Goal: Information Seeking & Learning: Learn about a topic

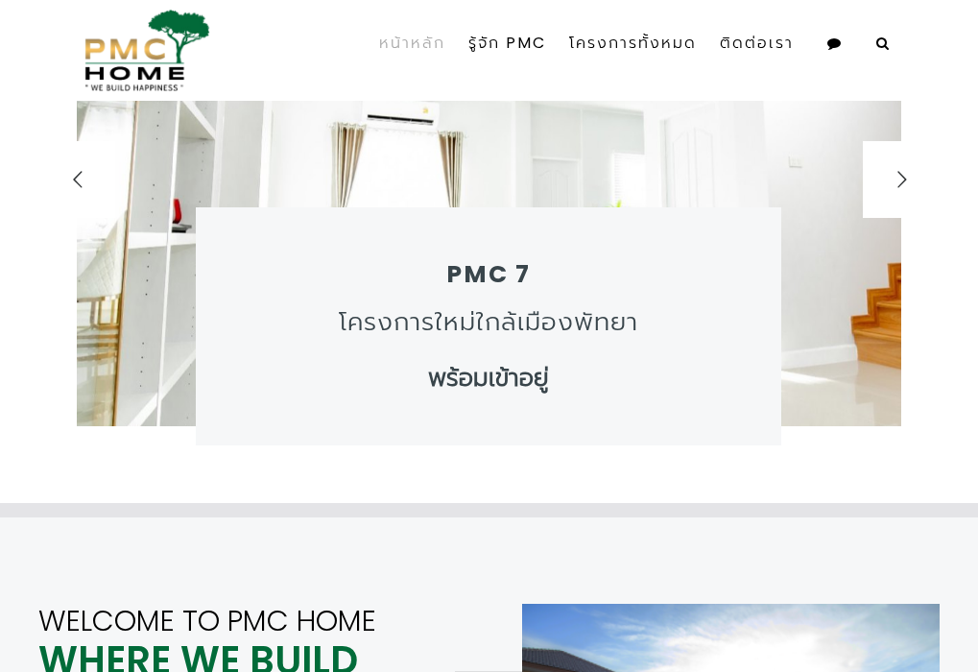
scroll to position [184, 0]
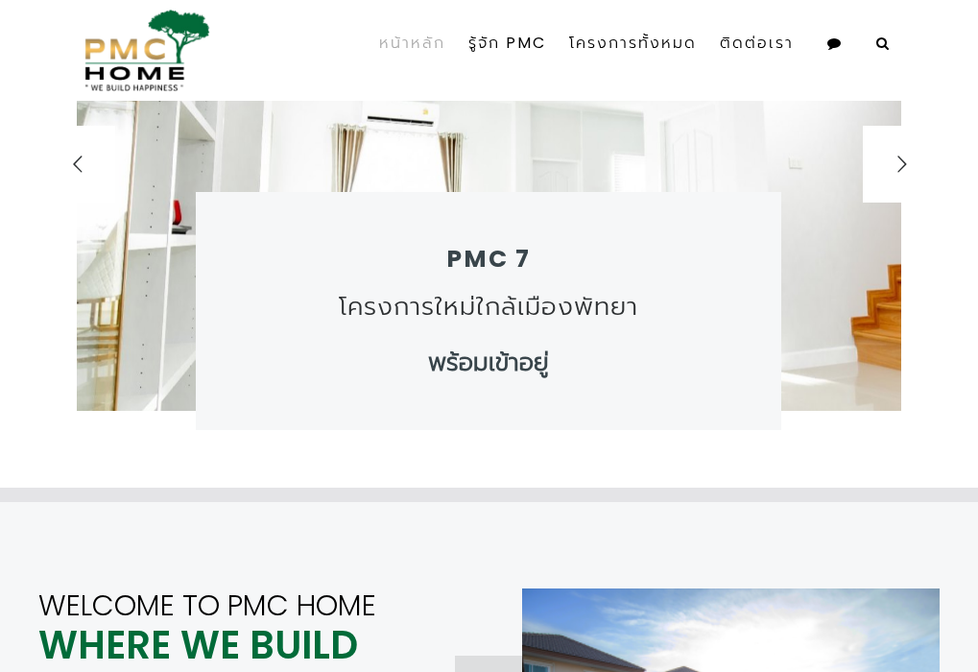
click at [430, 319] on div "โครงการใหม่ใกล้เมืองพัทยา" at bounding box center [488, 307] width 367 height 32
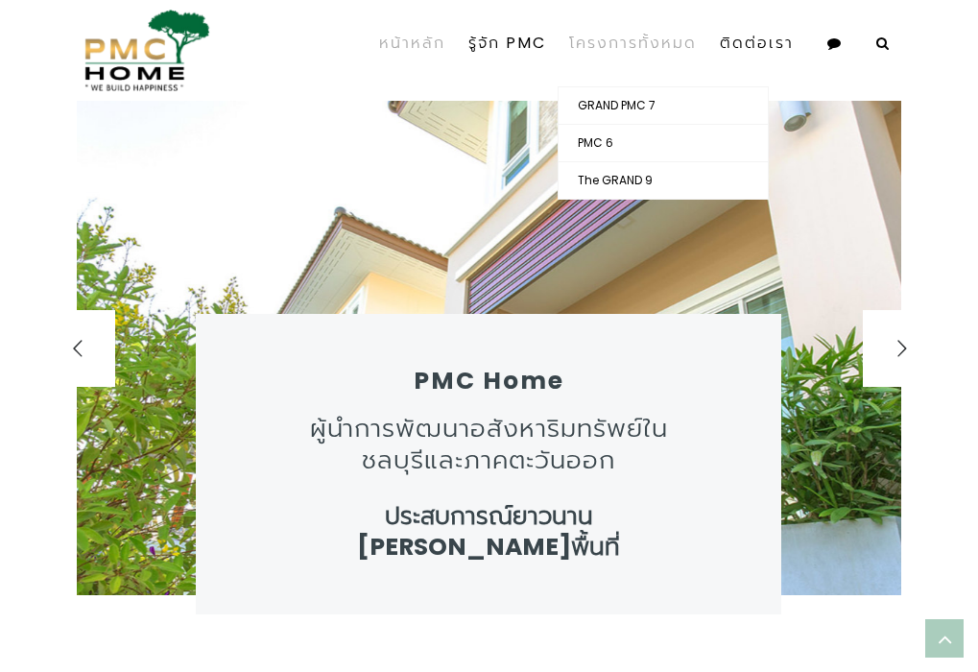
scroll to position [0, 0]
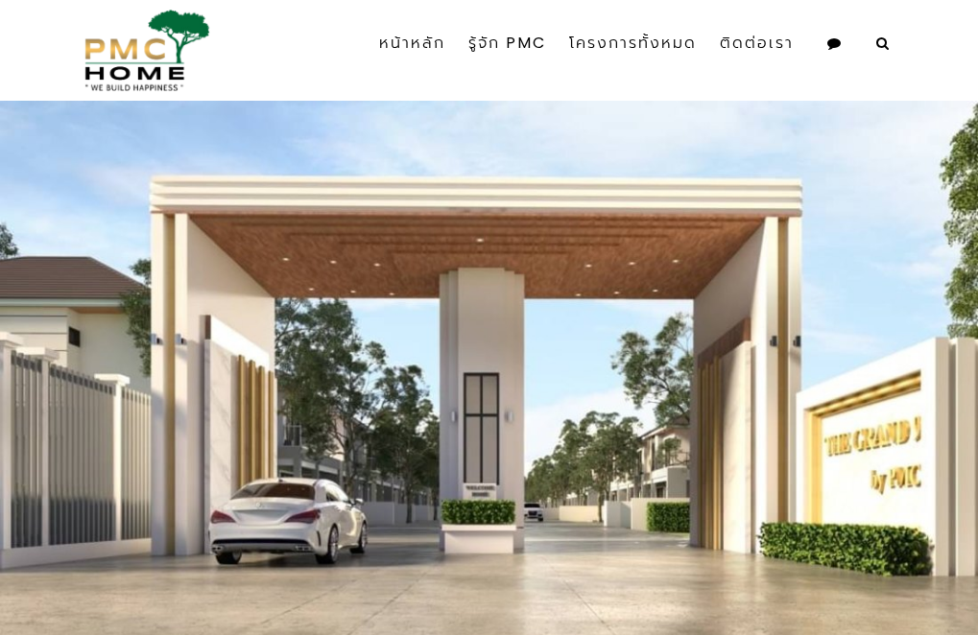
scroll to position [509, 0]
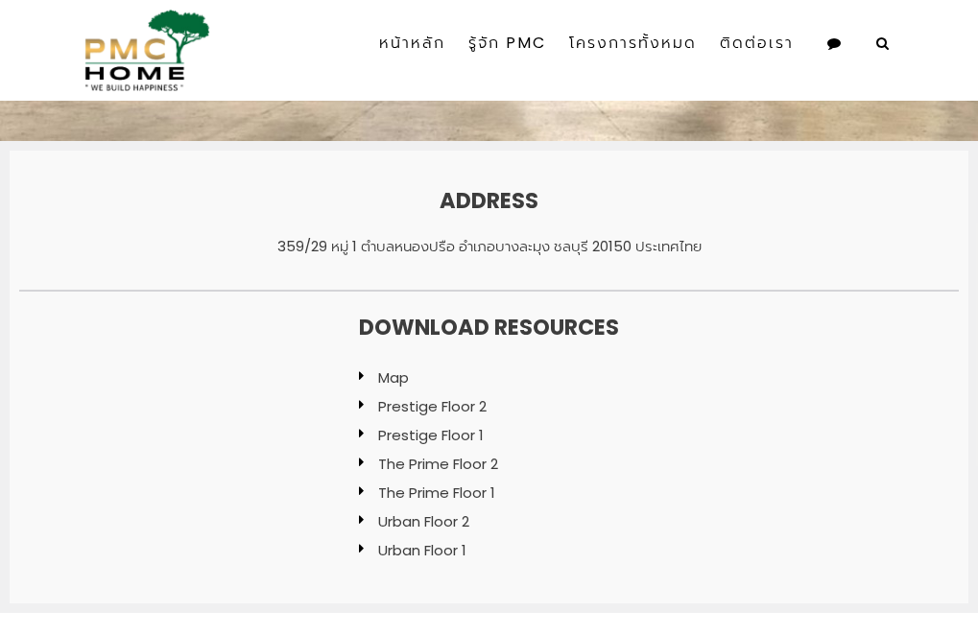
click at [387, 383] on link "Map" at bounding box center [393, 377] width 31 height 20
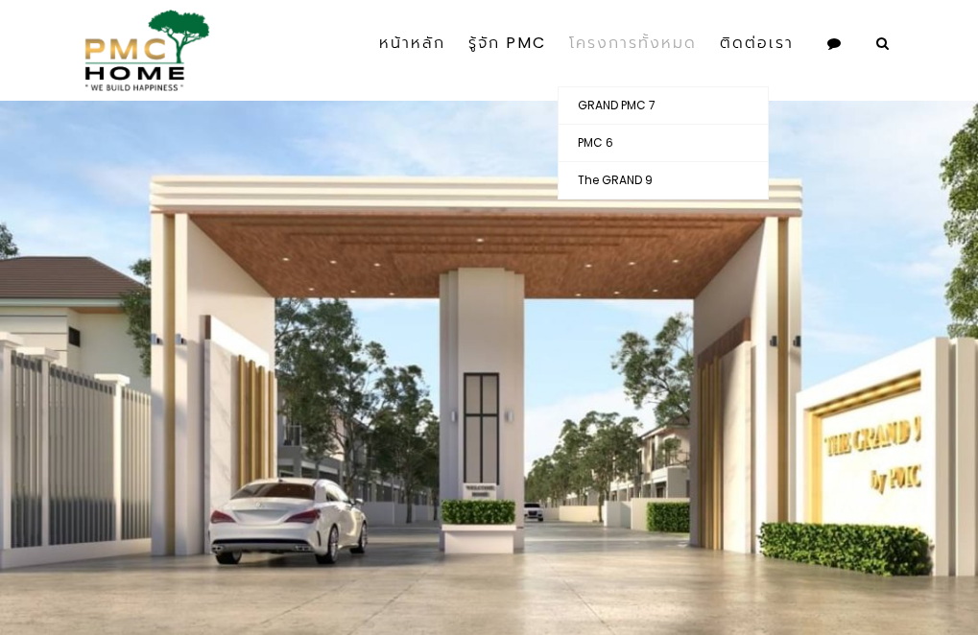
scroll to position [0, 0]
click at [602, 107] on link "GRAND PMC 7" at bounding box center [662, 105] width 209 height 36
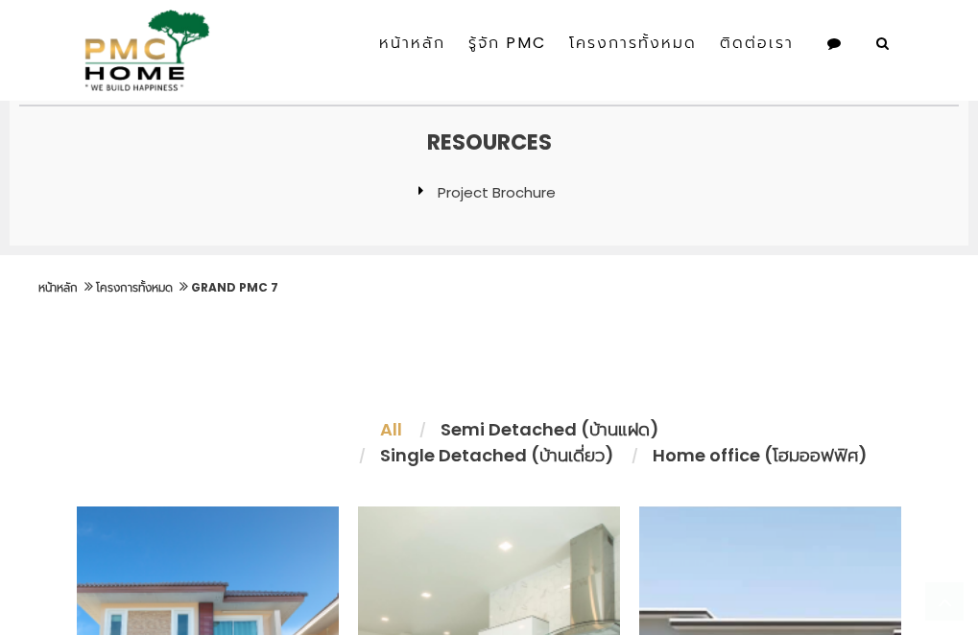
scroll to position [996, 0]
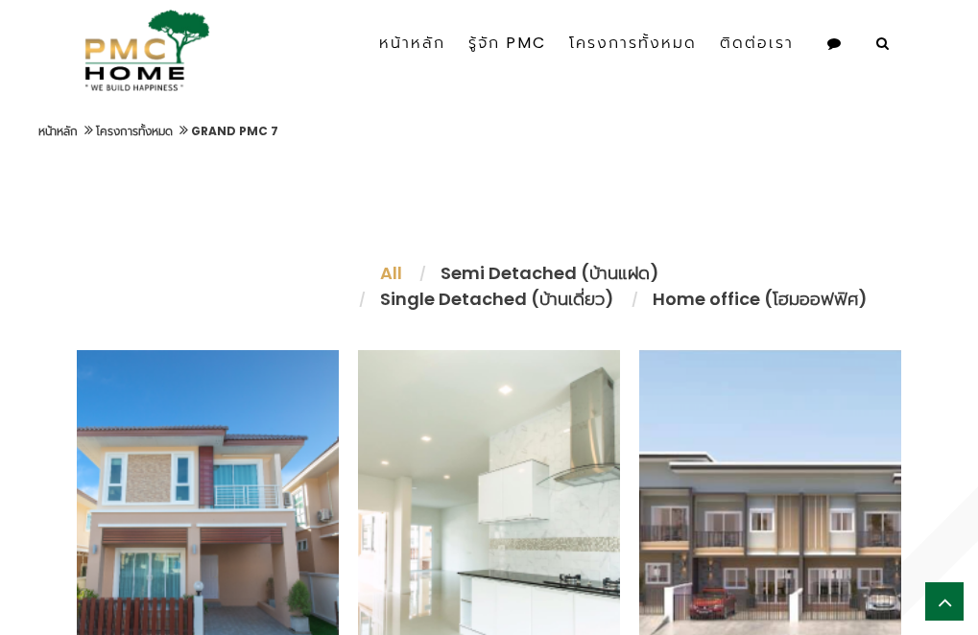
click at [435, 302] on li "Single Detached (บ้านเดี่ยว)" at bounding box center [497, 299] width 272 height 26
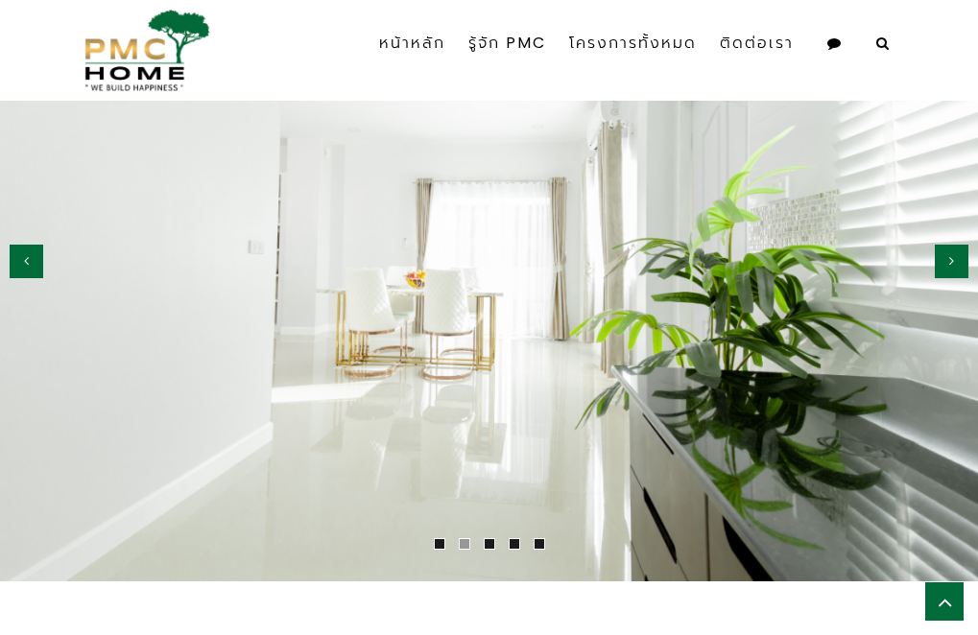
scroll to position [2526, 0]
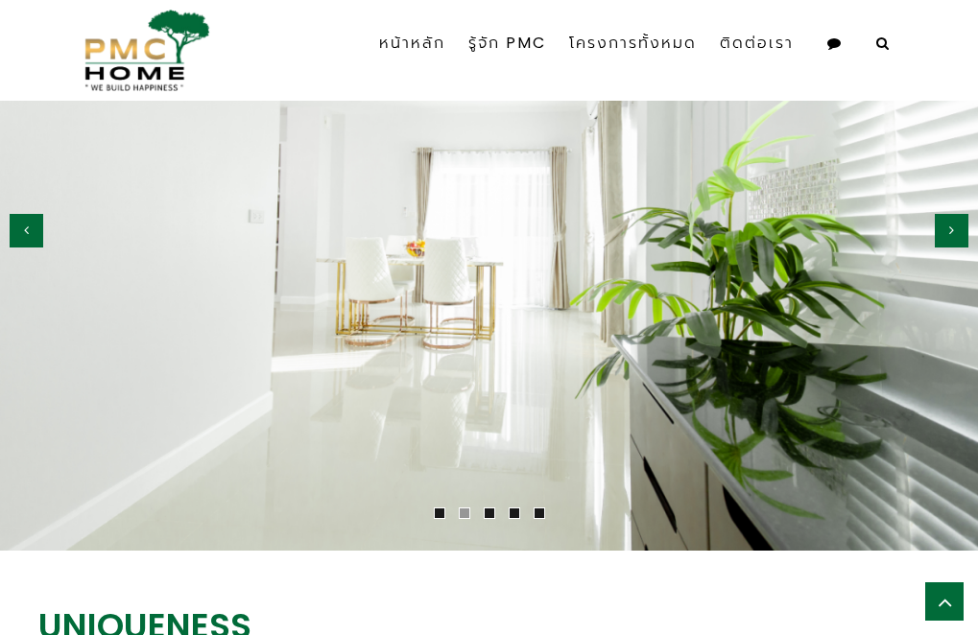
click at [944, 214] on button "button" at bounding box center [951, 231] width 34 height 34
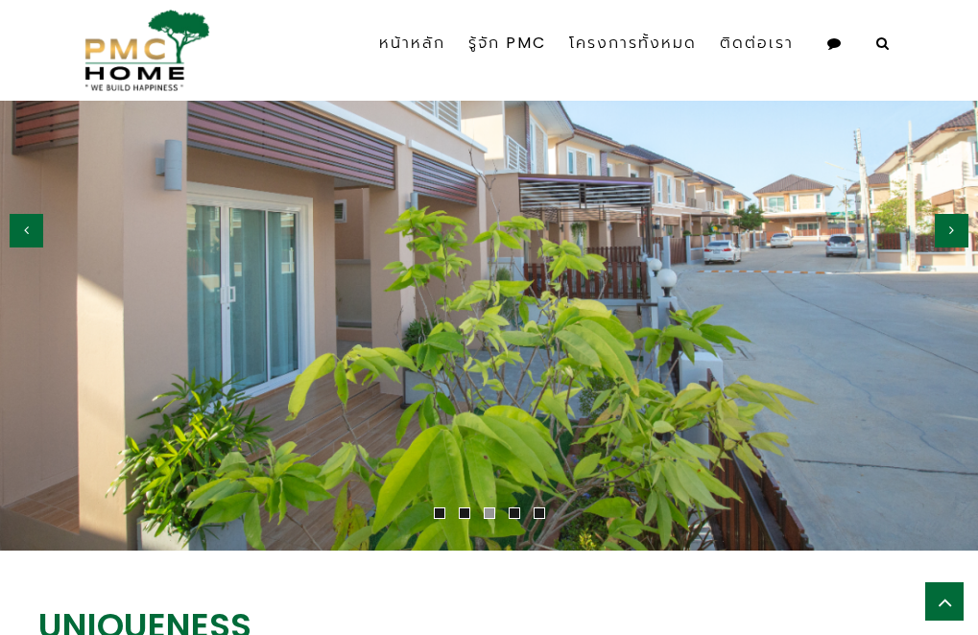
click at [944, 214] on button "button" at bounding box center [951, 231] width 34 height 34
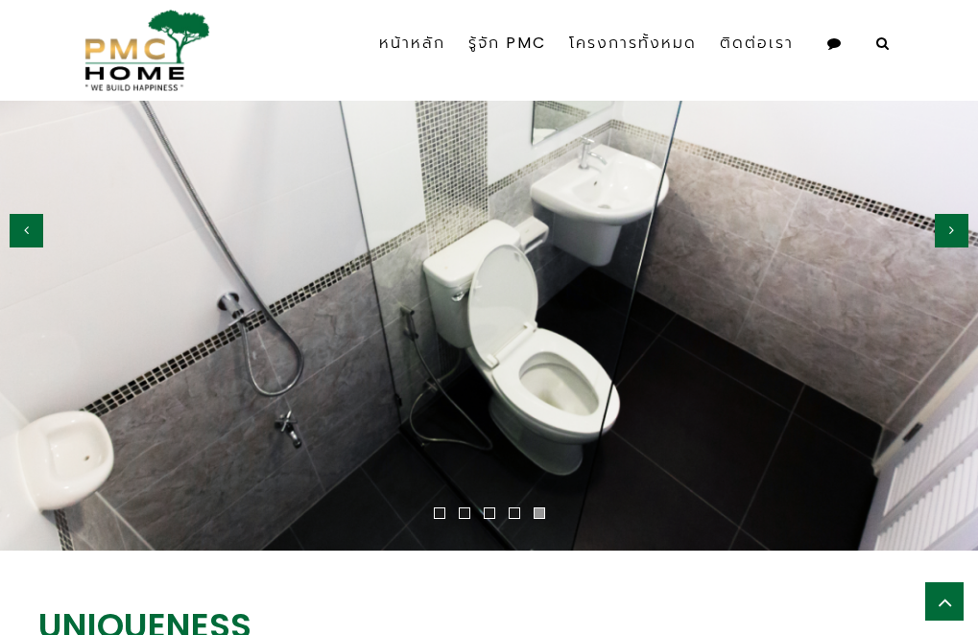
click at [24, 220] on button "button" at bounding box center [27, 231] width 34 height 34
click at [31, 214] on button "button" at bounding box center [27, 231] width 34 height 34
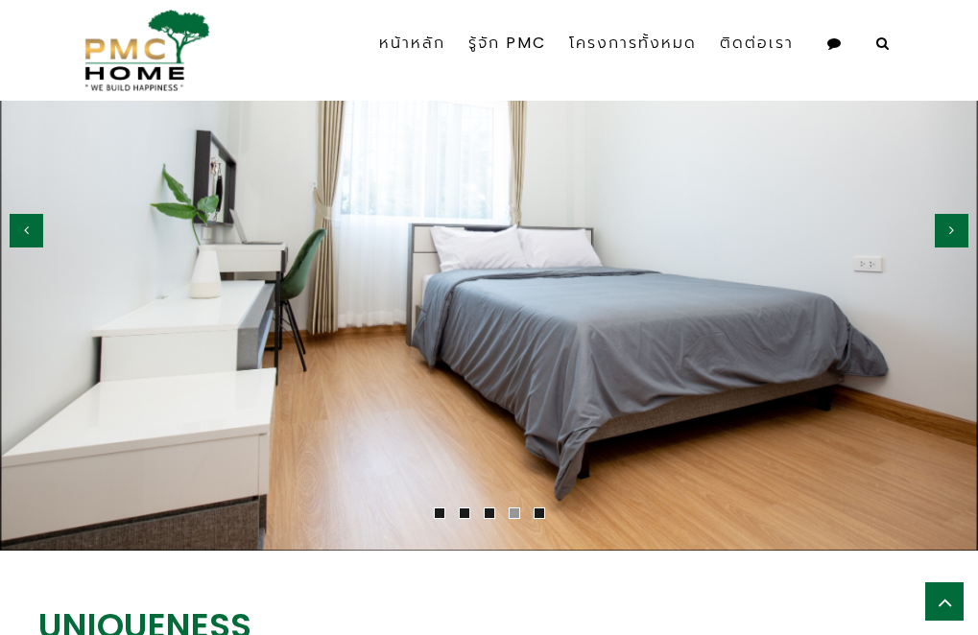
click at [31, 214] on button "button" at bounding box center [27, 231] width 34 height 34
click at [946, 214] on button "button" at bounding box center [951, 231] width 34 height 34
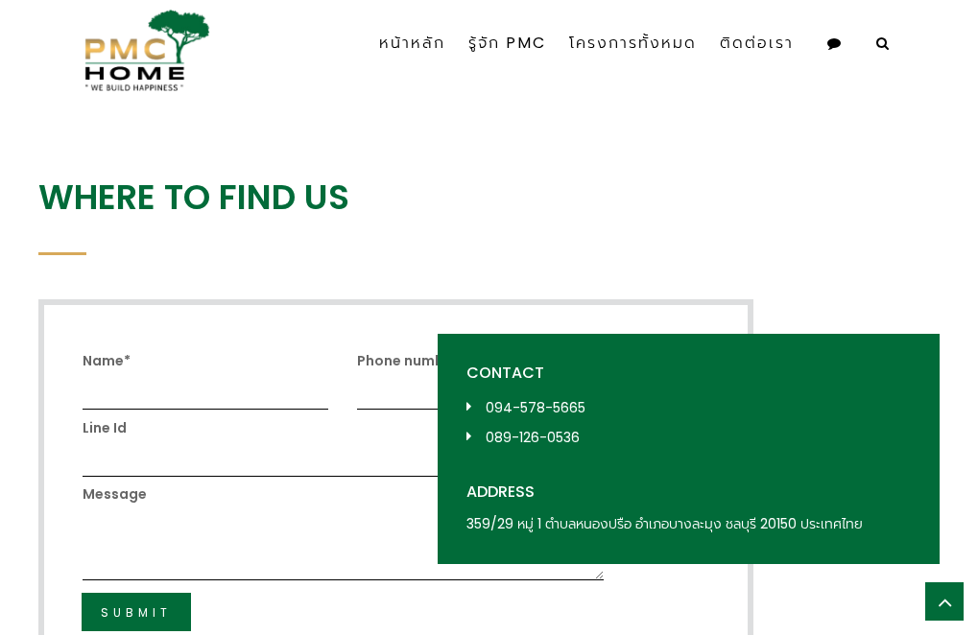
scroll to position [4294, 0]
